Goal: Task Accomplishment & Management: Manage account settings

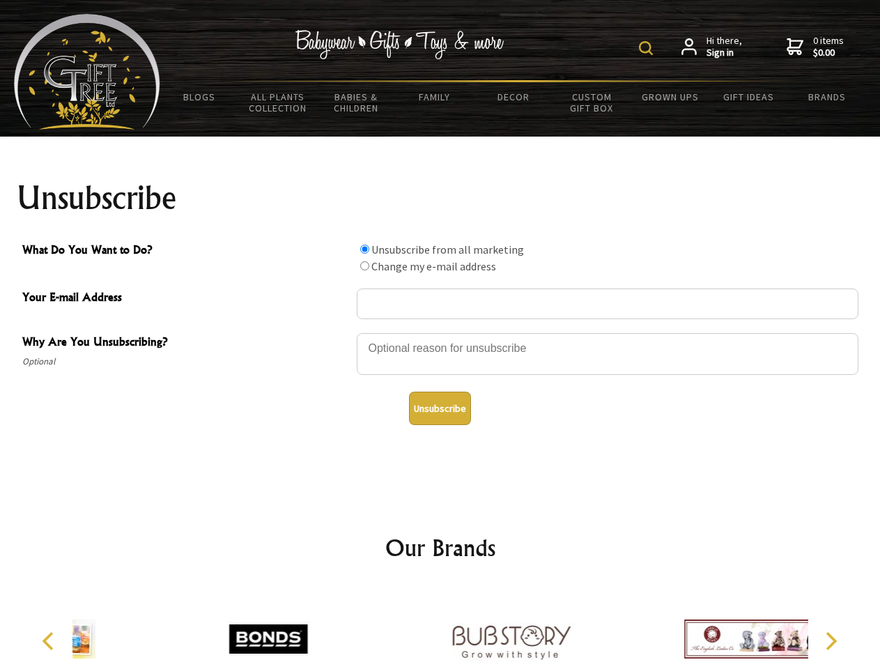
click at [648, 48] on img at bounding box center [646, 48] width 14 height 14
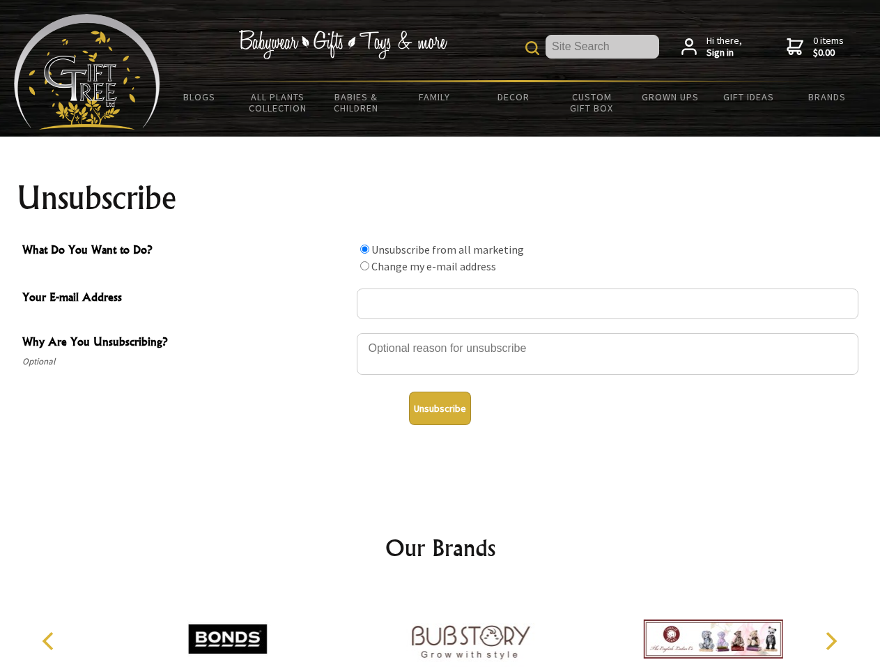
click at [441, 333] on div at bounding box center [608, 356] width 502 height 49
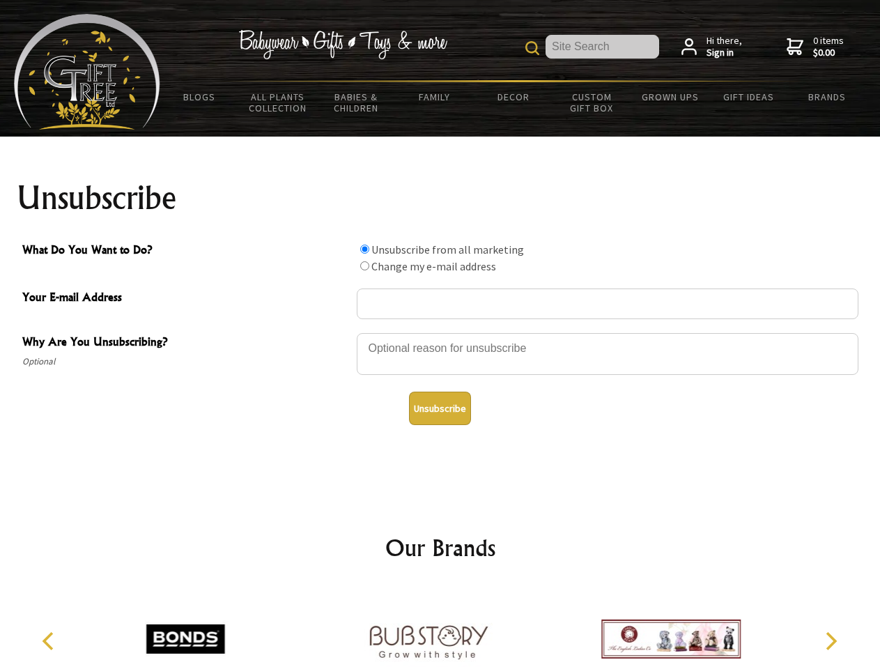
click at [365, 249] on input "What Do You Want to Do?" at bounding box center [364, 249] width 9 height 9
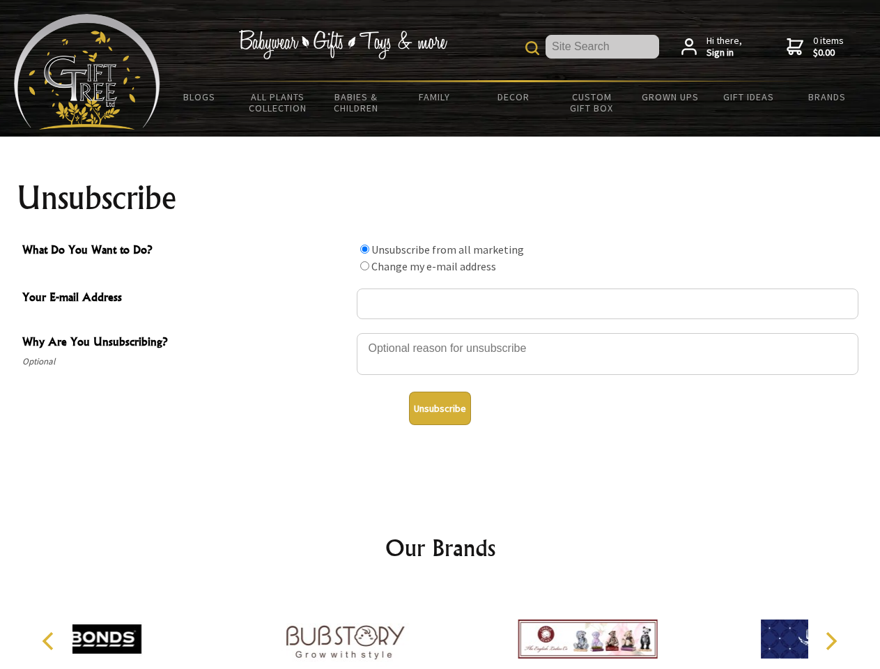
click at [365, 266] on input "What Do You Want to Do?" at bounding box center [364, 265] width 9 height 9
radio input "true"
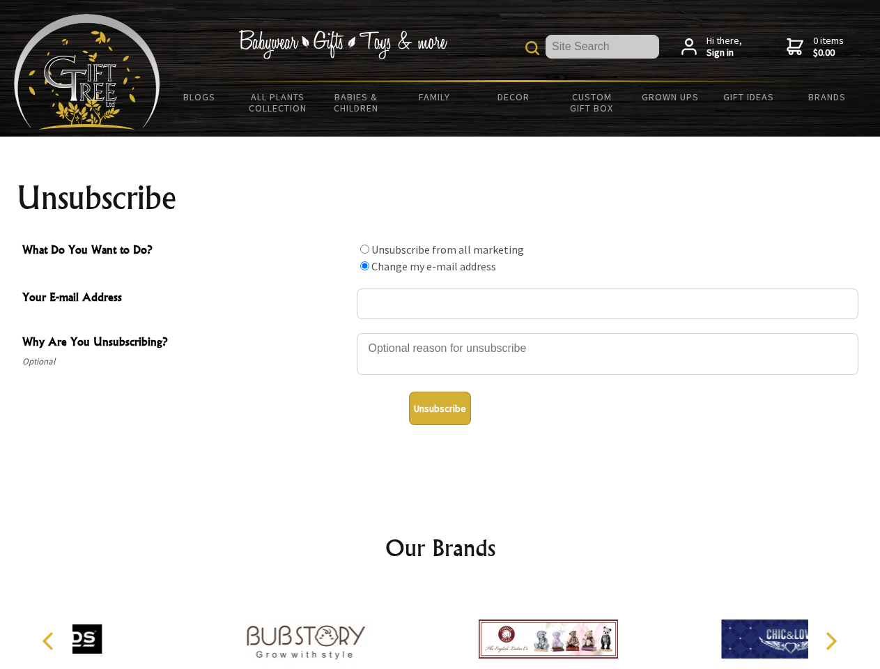
click at [440, 409] on button "Unsubscribe" at bounding box center [440, 408] width 62 height 33
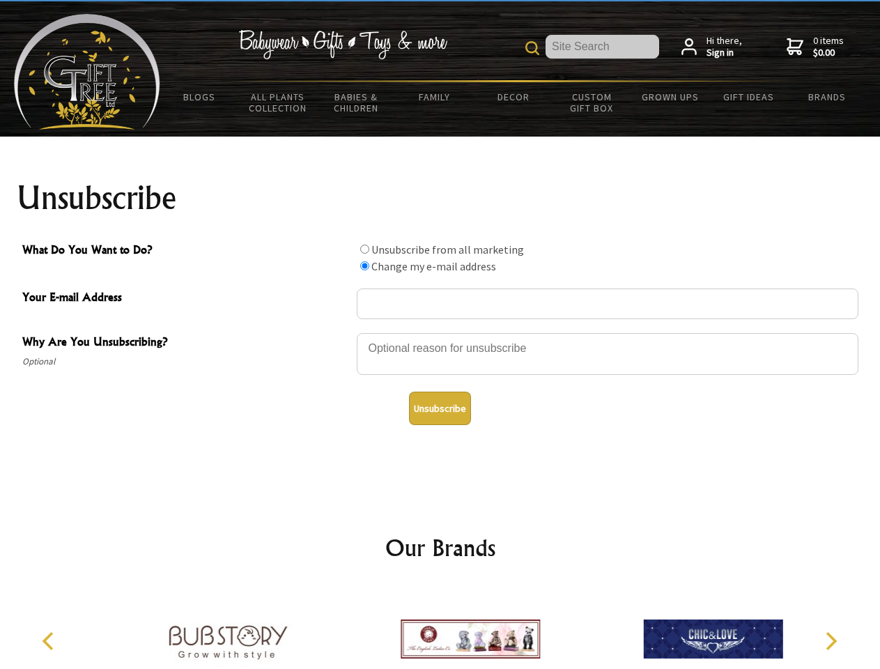
click at [441, 628] on img at bounding box center [470, 639] width 139 height 105
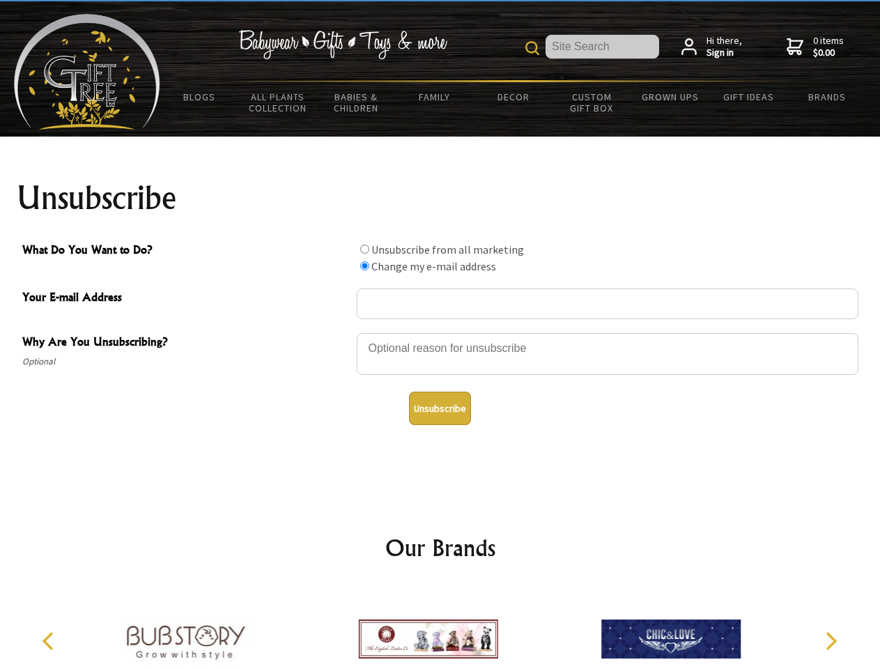
click at [50, 641] on icon "Previous" at bounding box center [49, 641] width 18 height 18
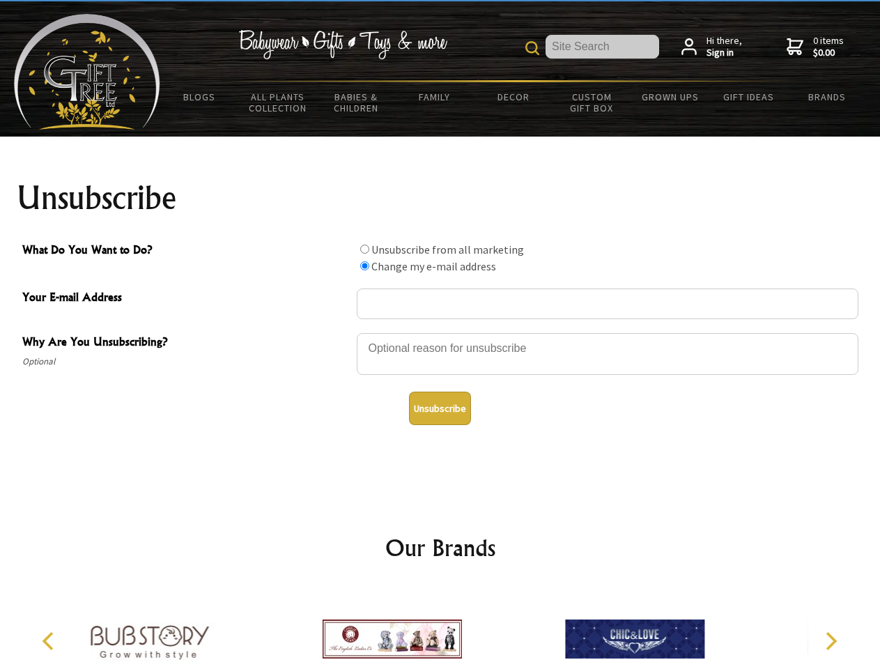
click at [831, 641] on icon "Next" at bounding box center [830, 641] width 18 height 18
